Goal: Check status: Check status

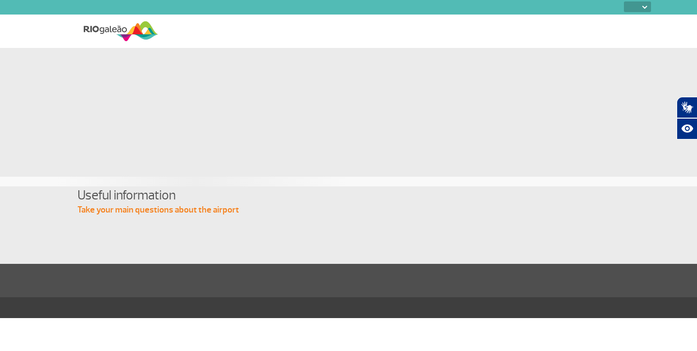
select select
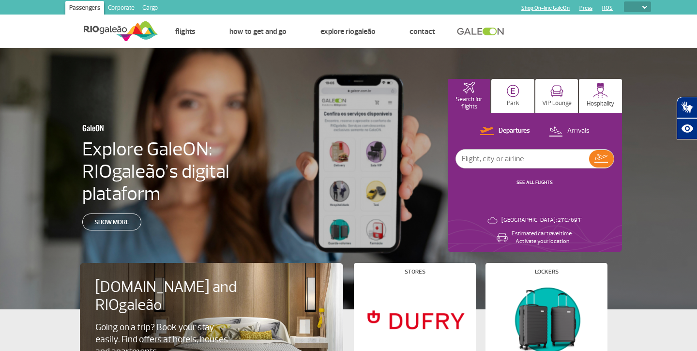
scroll to position [17, 0]
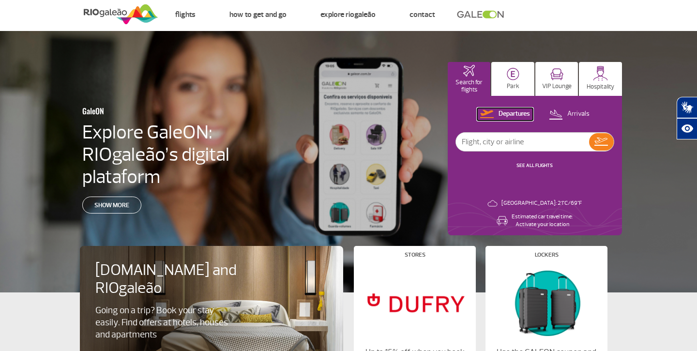
click at [514, 115] on p "Departures" at bounding box center [514, 113] width 31 height 9
click at [531, 153] on div "Departures Arrivals SEE ALL FLIGHTS" at bounding box center [535, 144] width 159 height 72
click at [531, 164] on link "SEE ALL FLIGHTS" at bounding box center [535, 165] width 36 height 6
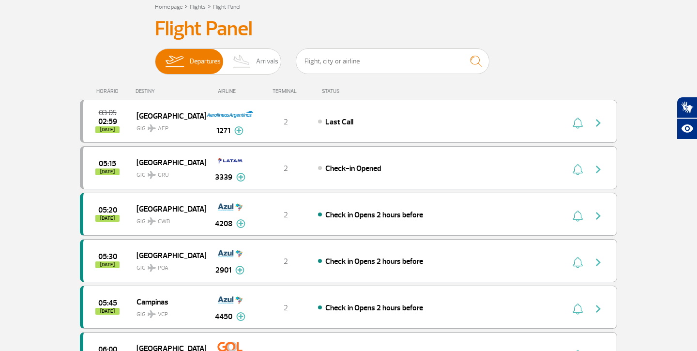
scroll to position [60, 0]
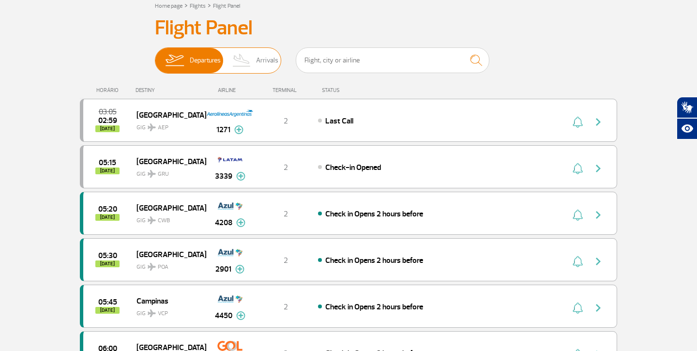
click at [263, 64] on span "Arrivals" at bounding box center [267, 60] width 22 height 25
click at [155, 56] on input "Departures Arrivals" at bounding box center [155, 56] width 0 height 0
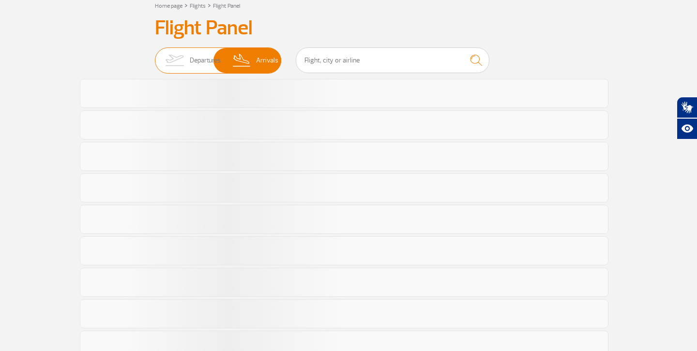
click at [193, 63] on span "Departures" at bounding box center [205, 60] width 31 height 25
click at [155, 56] on input "Departures Arrivals" at bounding box center [155, 56] width 0 height 0
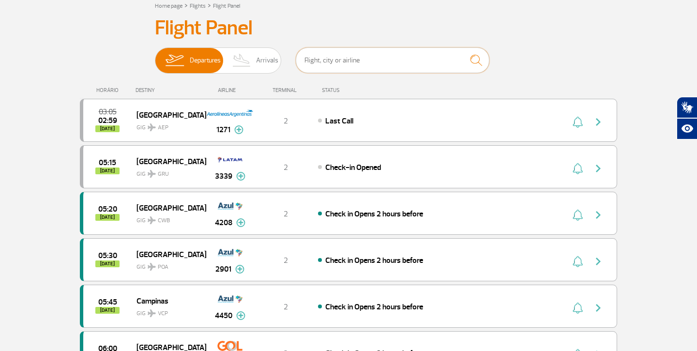
click at [329, 62] on input "text" at bounding box center [393, 60] width 194 height 26
click at [388, 37] on h3 "Flight Panel" at bounding box center [348, 28] width 387 height 24
click at [358, 65] on input "text" at bounding box center [393, 60] width 194 height 26
